Goal: Transaction & Acquisition: Subscribe to service/newsletter

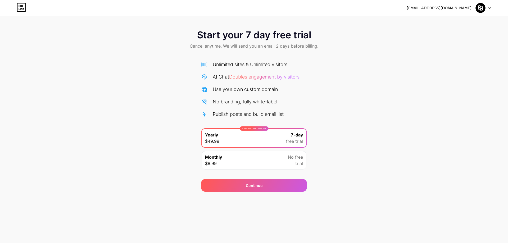
click at [272, 157] on div "Monthly $8.99 No free trial" at bounding box center [253, 160] width 105 height 19
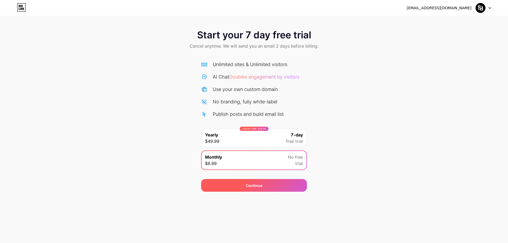
click at [288, 189] on div "Continue" at bounding box center [254, 185] width 106 height 13
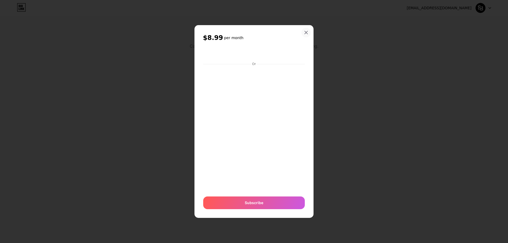
click at [309, 31] on div at bounding box center [306, 33] width 10 height 10
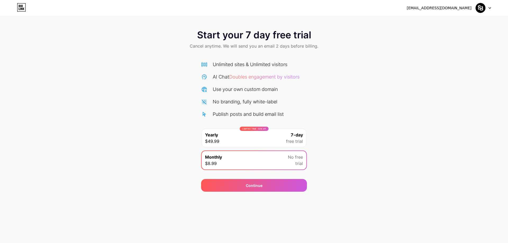
click at [490, 9] on div at bounding box center [482, 8] width 15 height 10
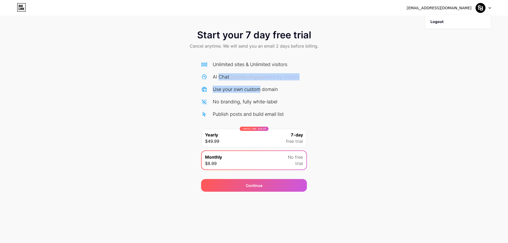
drag, startPoint x: 237, startPoint y: 77, endPoint x: 260, endPoint y: 83, distance: 23.9
click at [260, 83] on div "Unlimited sites & Unlimited visitors AI Chat Doubles engagement by visitors Use…" at bounding box center [254, 89] width 106 height 57
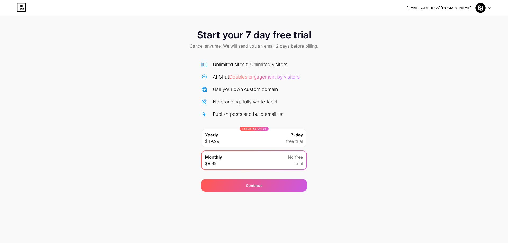
click at [199, 61] on div "Start your 7 day free trial Cancel anytime. We will send you an email 2 days be…" at bounding box center [254, 107] width 508 height 167
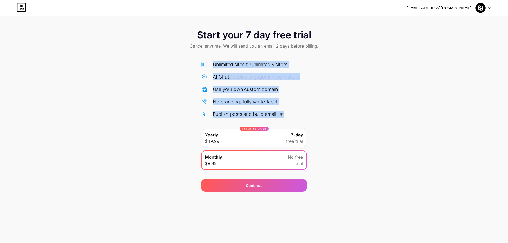
drag, startPoint x: 217, startPoint y: 66, endPoint x: 296, endPoint y: 113, distance: 91.9
click at [296, 113] on div "Unlimited sites & Unlimited visitors AI Chat Doubles engagement by visitors Use…" at bounding box center [254, 89] width 106 height 57
click at [304, 114] on div "Publish posts and build email list" at bounding box center [254, 114] width 106 height 7
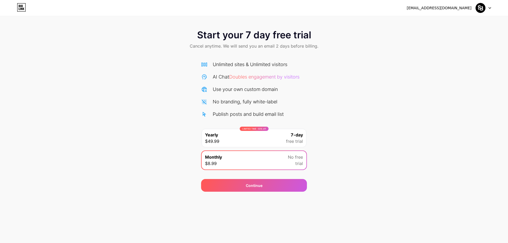
click at [27, 10] on div "[EMAIL_ADDRESS][DOMAIN_NAME] Logout" at bounding box center [254, 8] width 508 height 10
click at [22, 7] on icon at bounding box center [21, 6] width 1 height 2
